Goal: Task Accomplishment & Management: Manage account settings

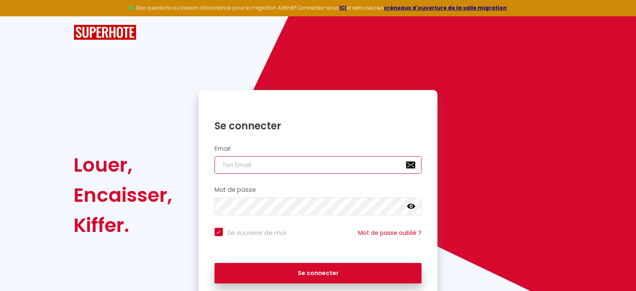
type input "[EMAIL_ADDRESS][PERSON_NAME][DOMAIN_NAME]"
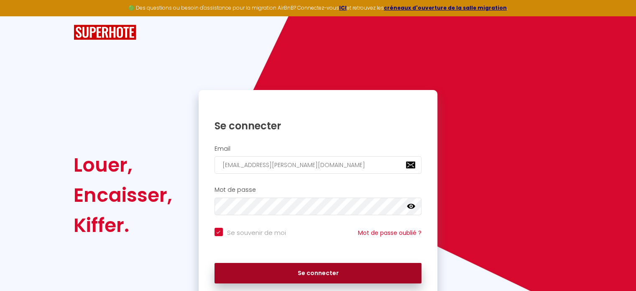
click at [344, 269] on button "Se connecter" at bounding box center [318, 273] width 207 height 21
checkbox input "true"
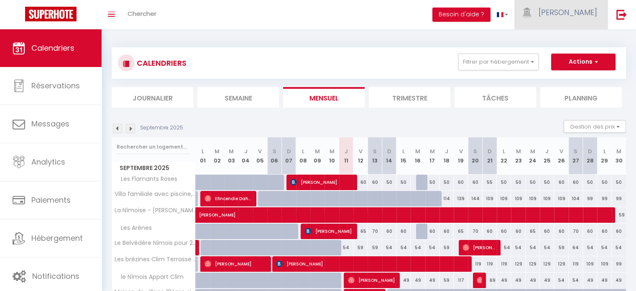
click at [580, 16] on span "[PERSON_NAME]" at bounding box center [568, 12] width 59 height 10
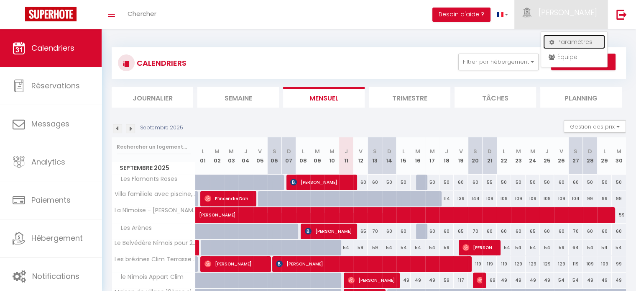
click at [575, 43] on link "Paramètres" at bounding box center [574, 42] width 62 height 14
select select "28"
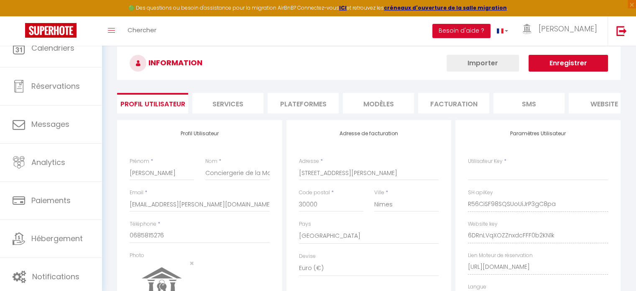
select select "fr"
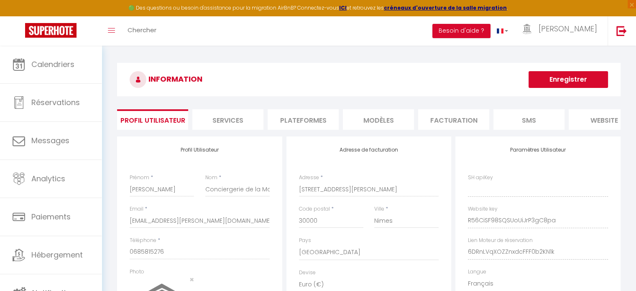
type input "R56CiSF98SQSUoUiJrP3gC8pa"
type input "6DRnLVqXOZZnxdcFFF0b2KN1k"
type input "[URL][DOMAIN_NAME]"
click at [307, 115] on li "Plateformes" at bounding box center [303, 119] width 71 height 20
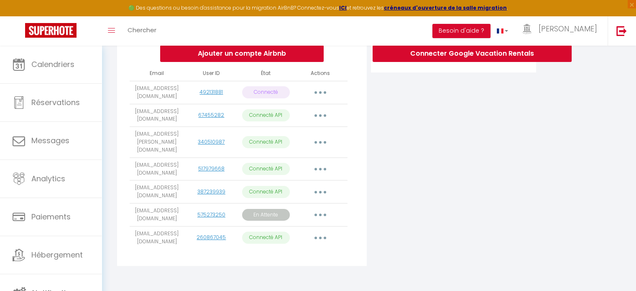
scroll to position [187, 0]
